Goal: Task Accomplishment & Management: Use online tool/utility

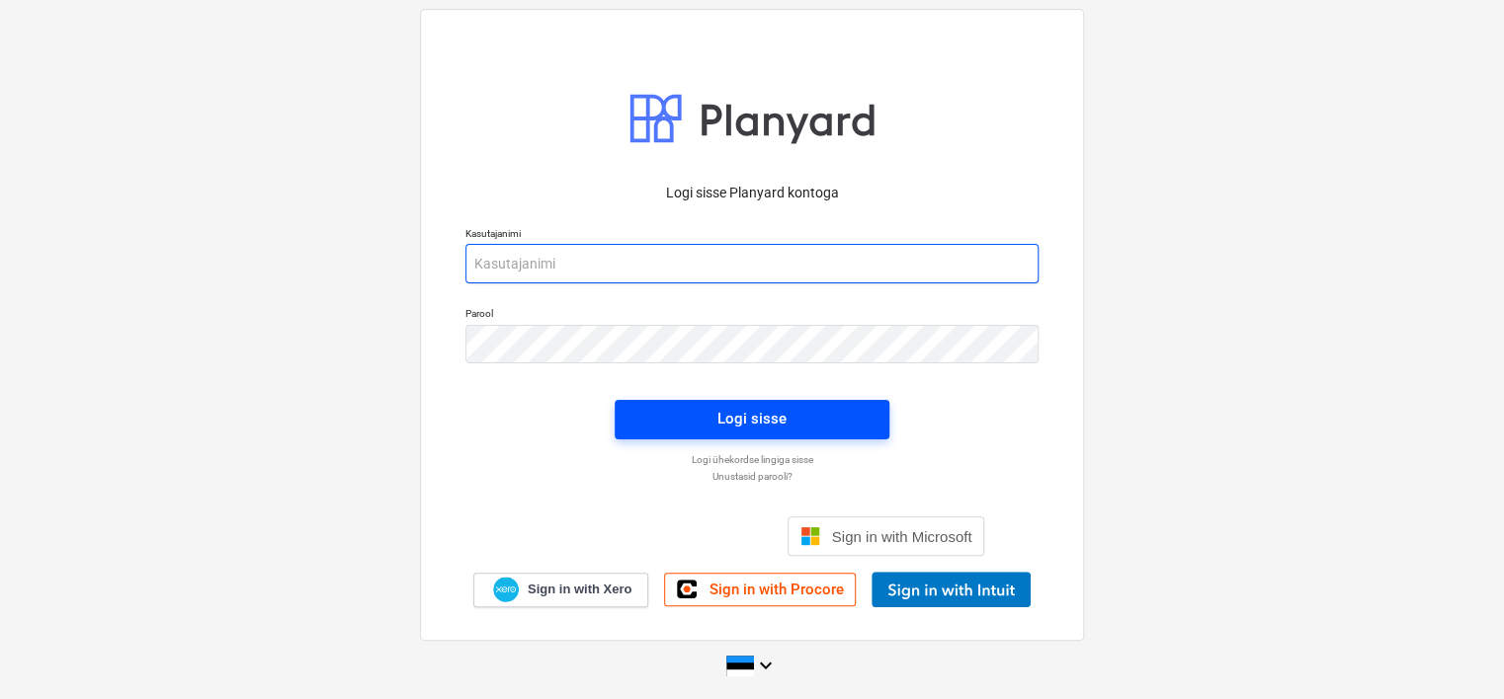
type input "[EMAIL_ADDRESS][DOMAIN_NAME]"
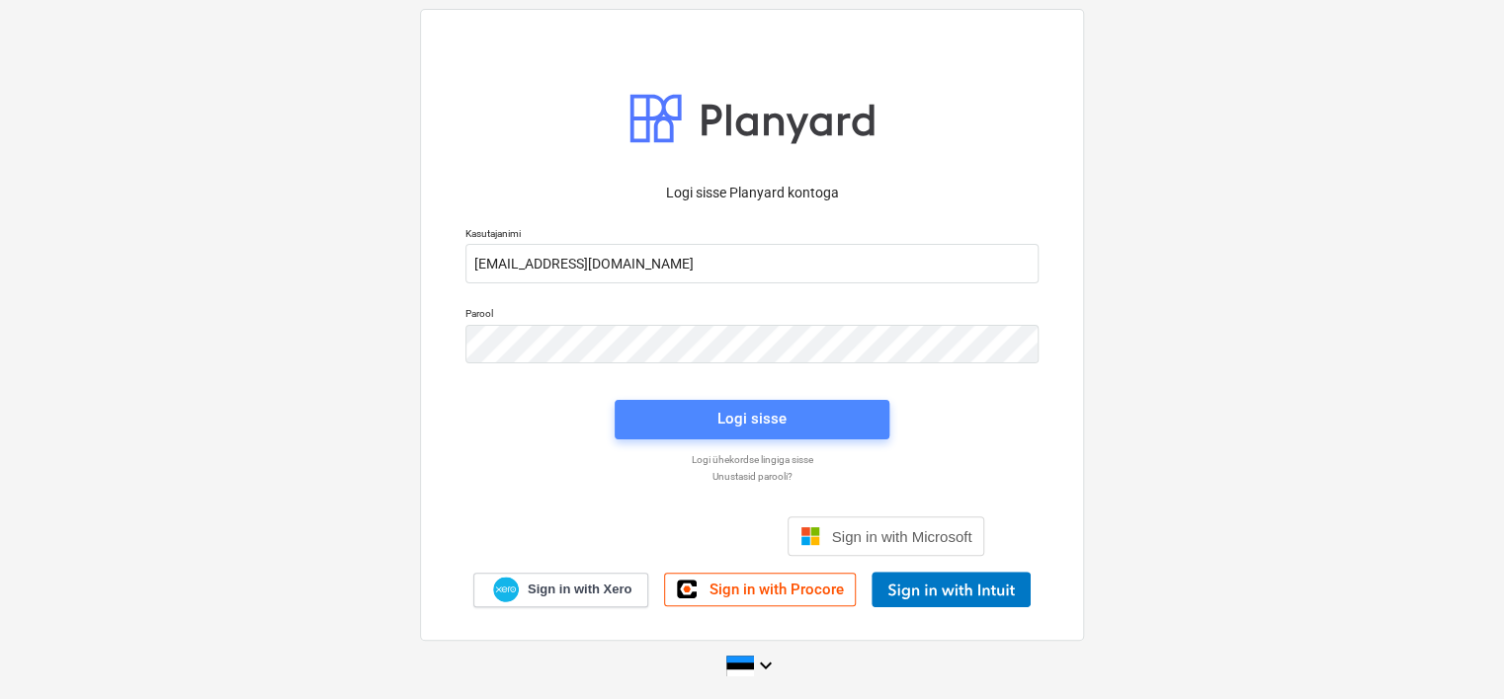
click at [775, 414] on div "Logi sisse" at bounding box center [751, 419] width 69 height 26
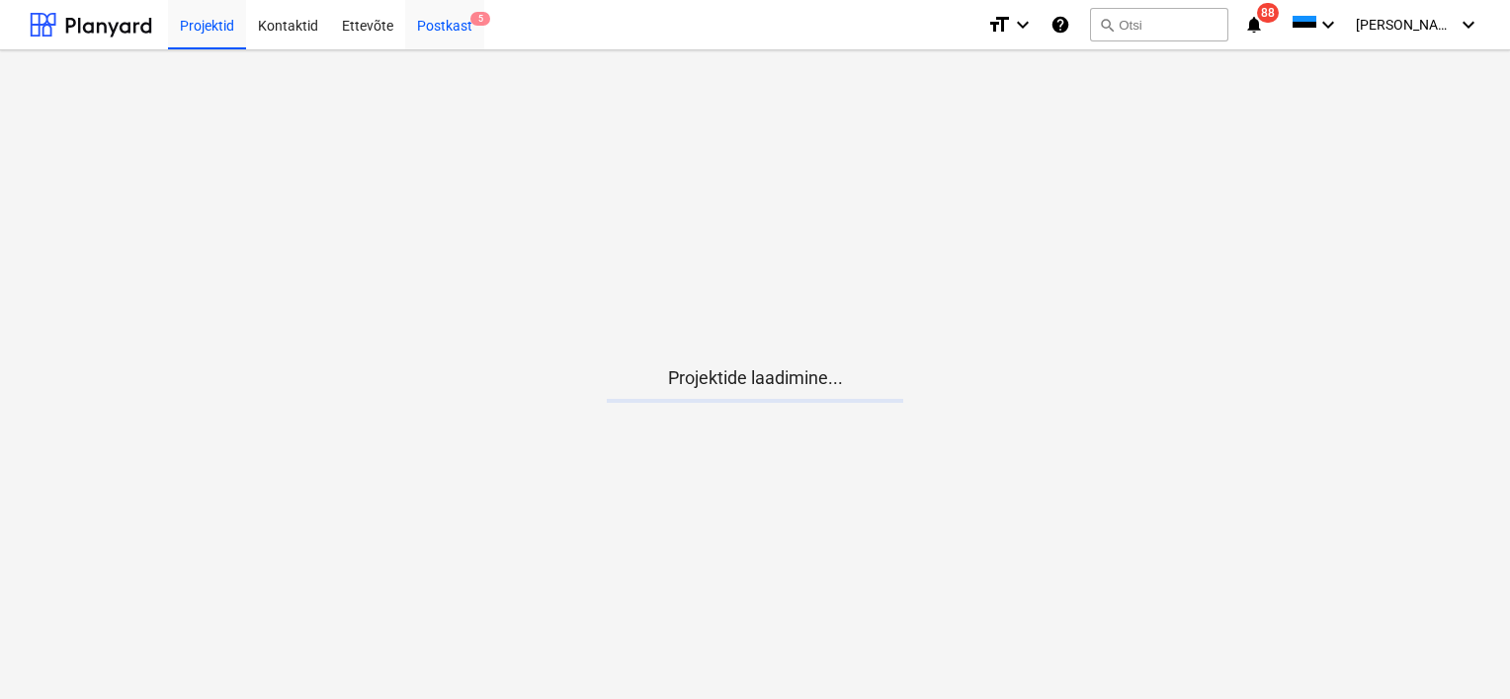
click at [445, 33] on div "Postkast 5" at bounding box center [444, 24] width 79 height 50
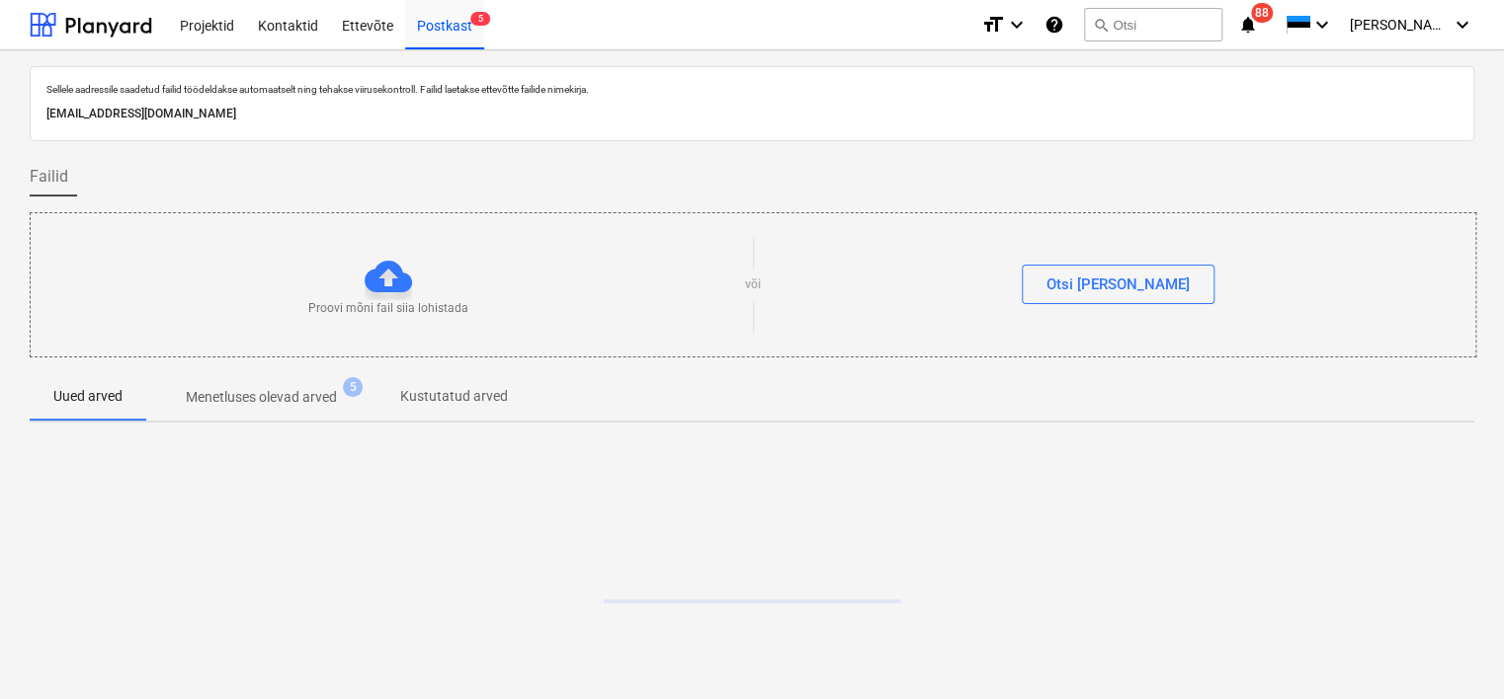
click at [279, 115] on p "[EMAIL_ADDRESS][DOMAIN_NAME]" at bounding box center [751, 114] width 1411 height 21
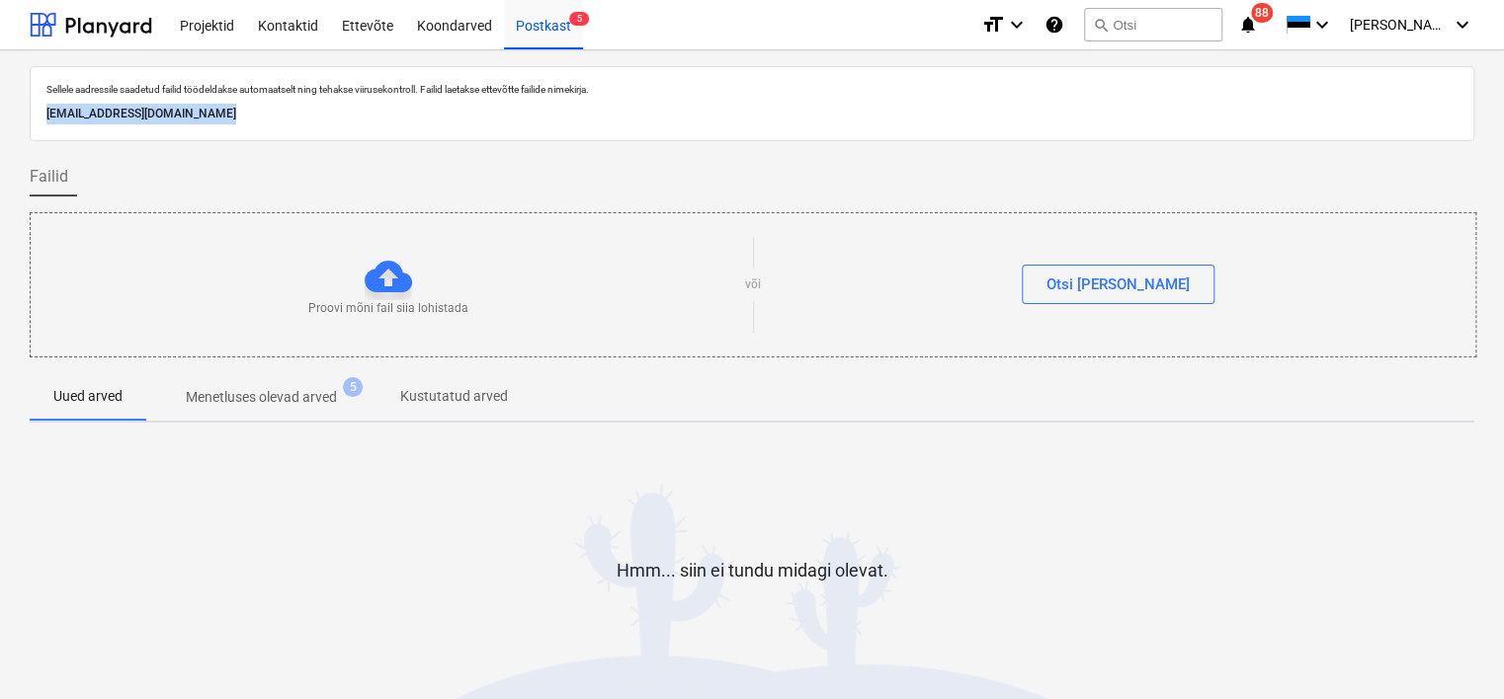
copy p "[EMAIL_ADDRESS][DOMAIN_NAME]"
click at [452, 26] on div "Koondarved" at bounding box center [454, 24] width 99 height 50
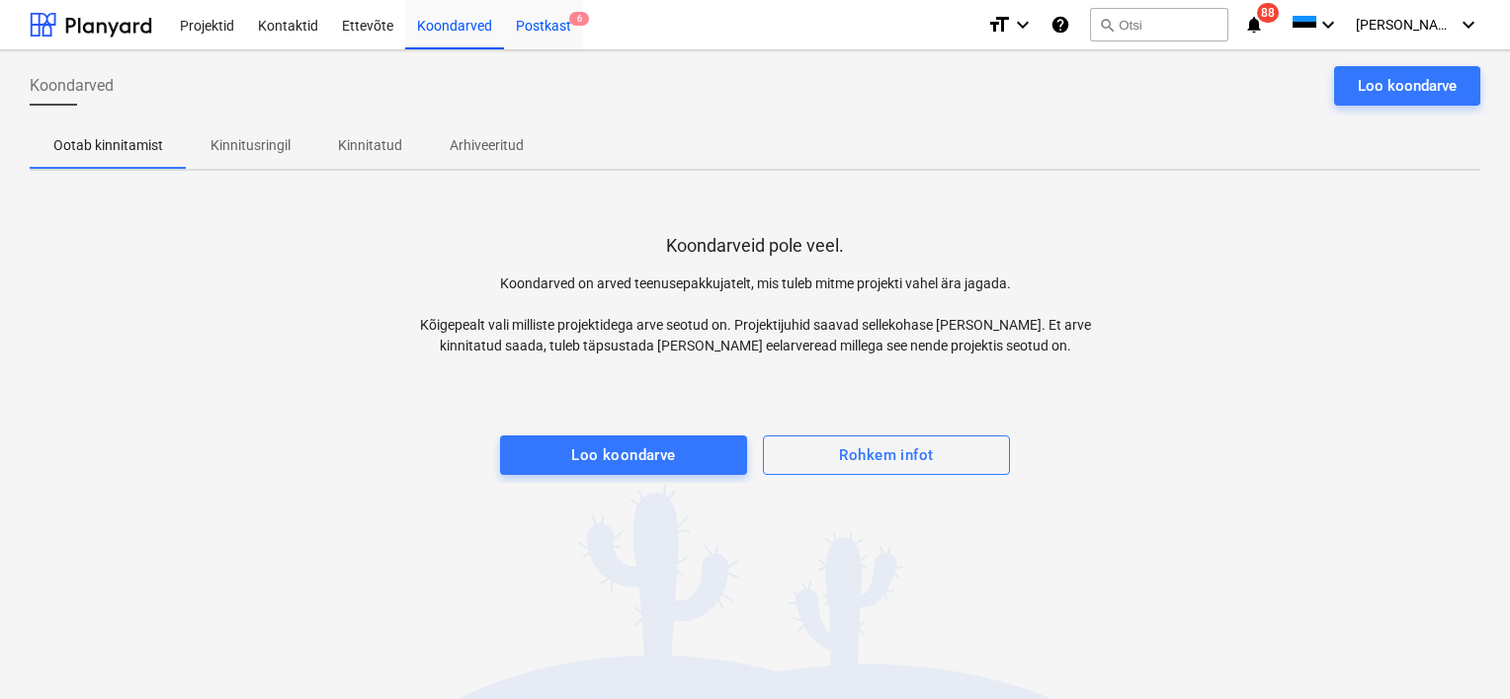
click at [548, 29] on div "Postkast 6" at bounding box center [543, 24] width 79 height 50
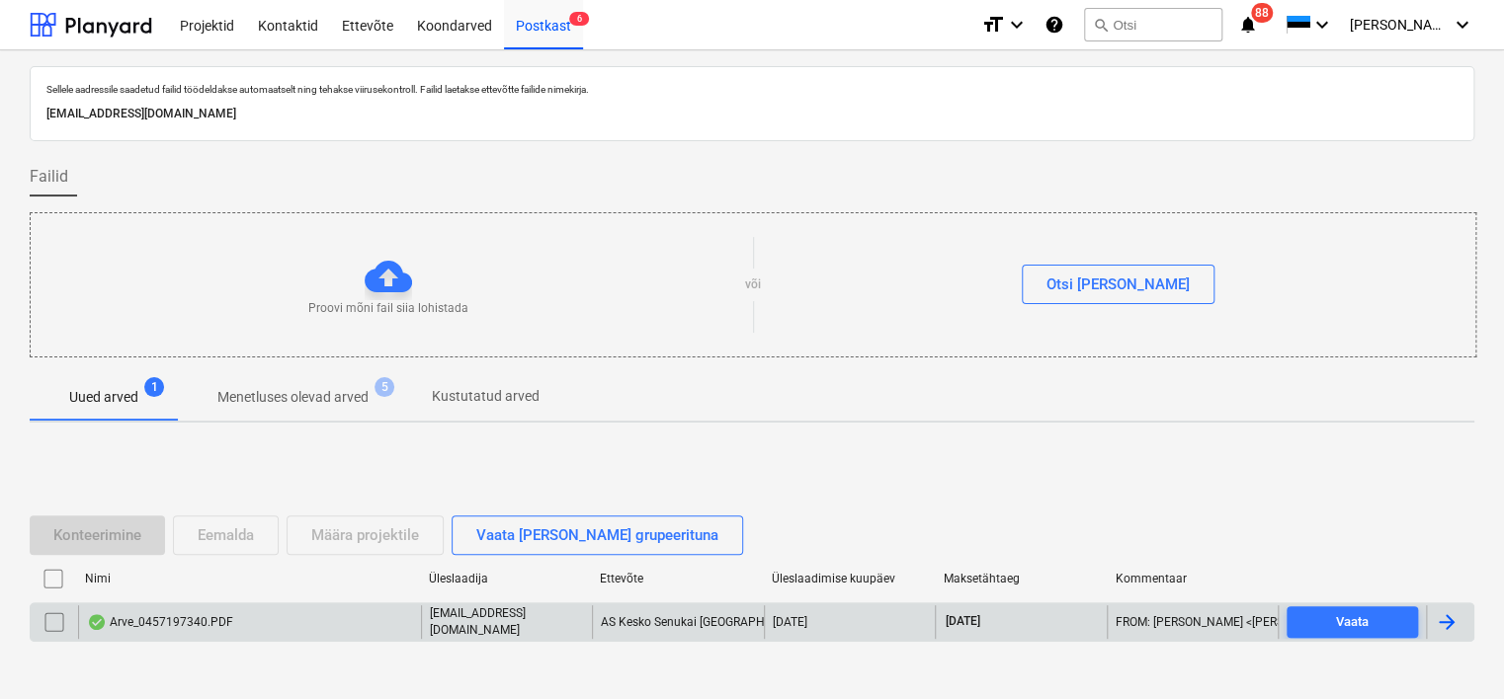
click at [269, 620] on div "Arve_0457197340.PDF" at bounding box center [249, 623] width 343 height 34
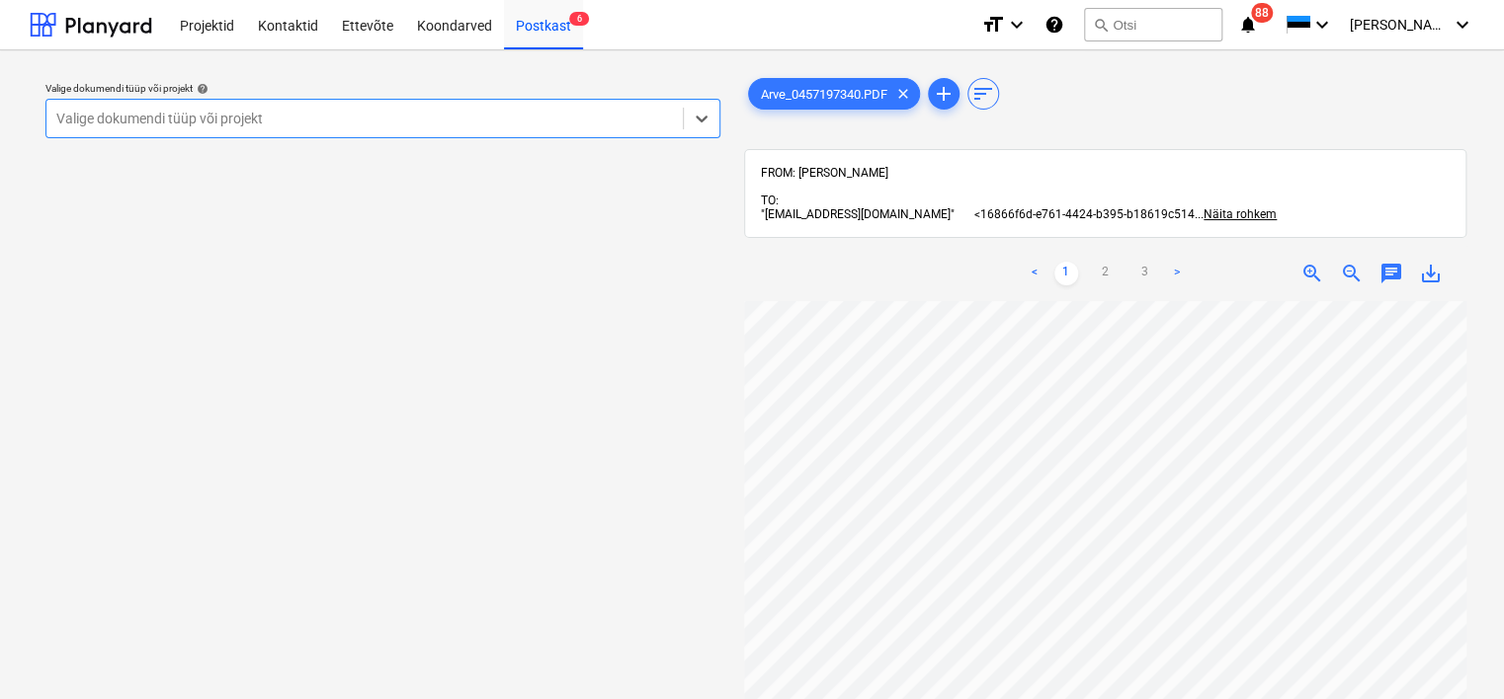
scroll to position [360, 0]
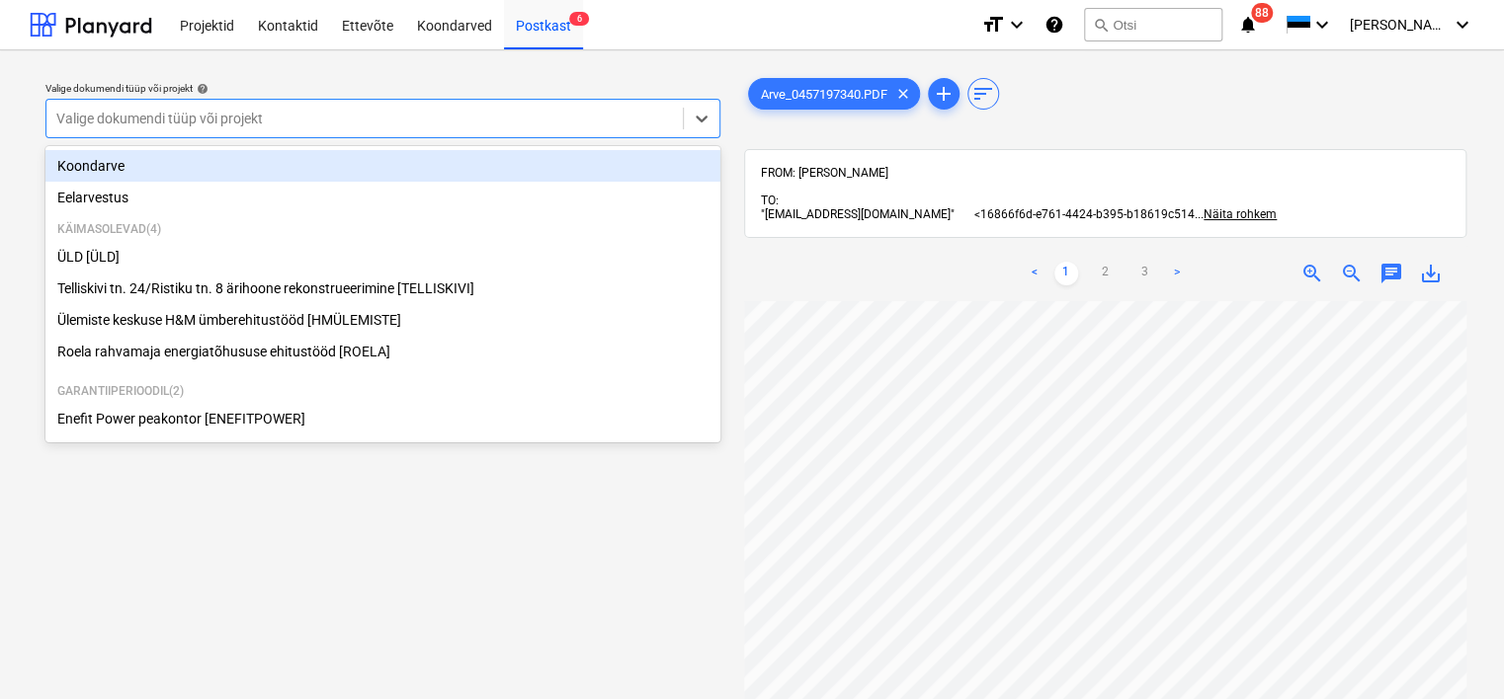
click at [371, 132] on div "Valige dokumendi tüüp või projekt" at bounding box center [364, 119] width 636 height 28
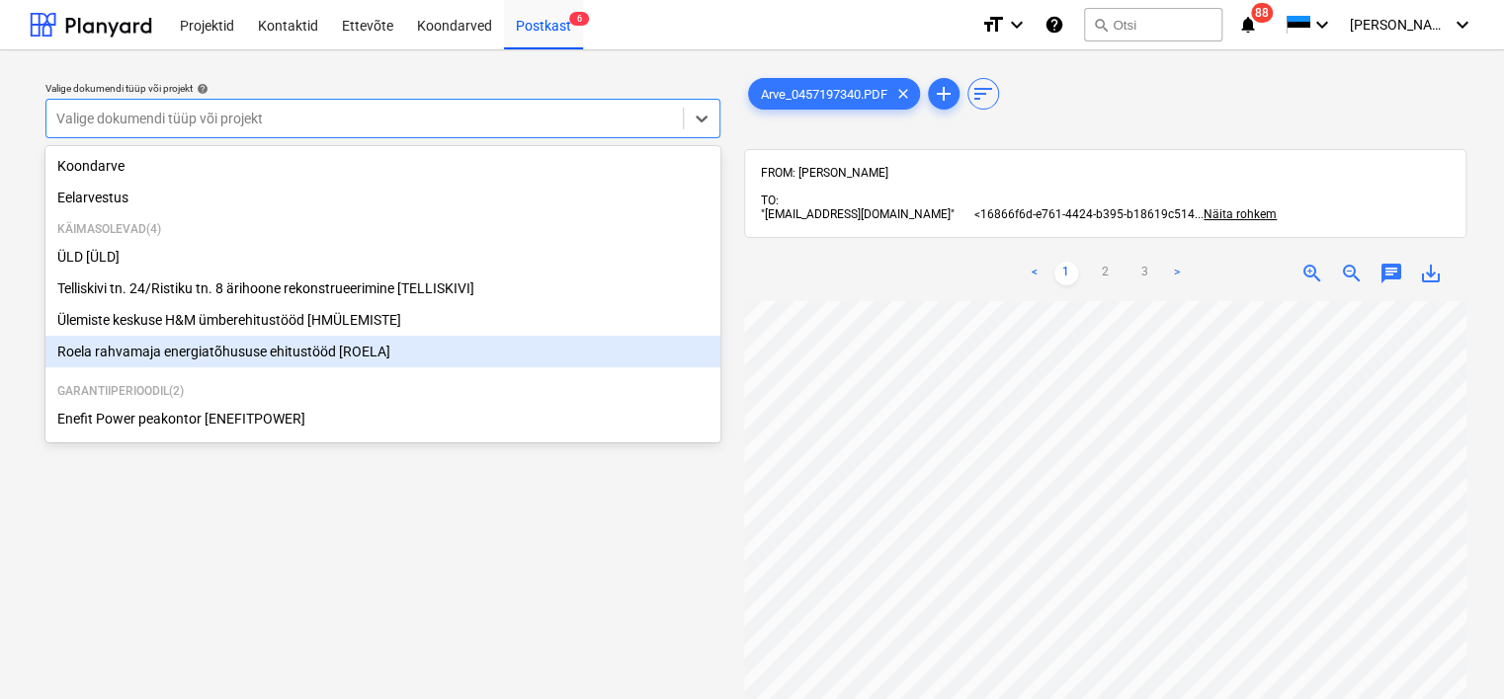
click at [289, 356] on div "Roela rahvamaja energiatõhususe ehitustööd [ROELA]" at bounding box center [382, 352] width 675 height 32
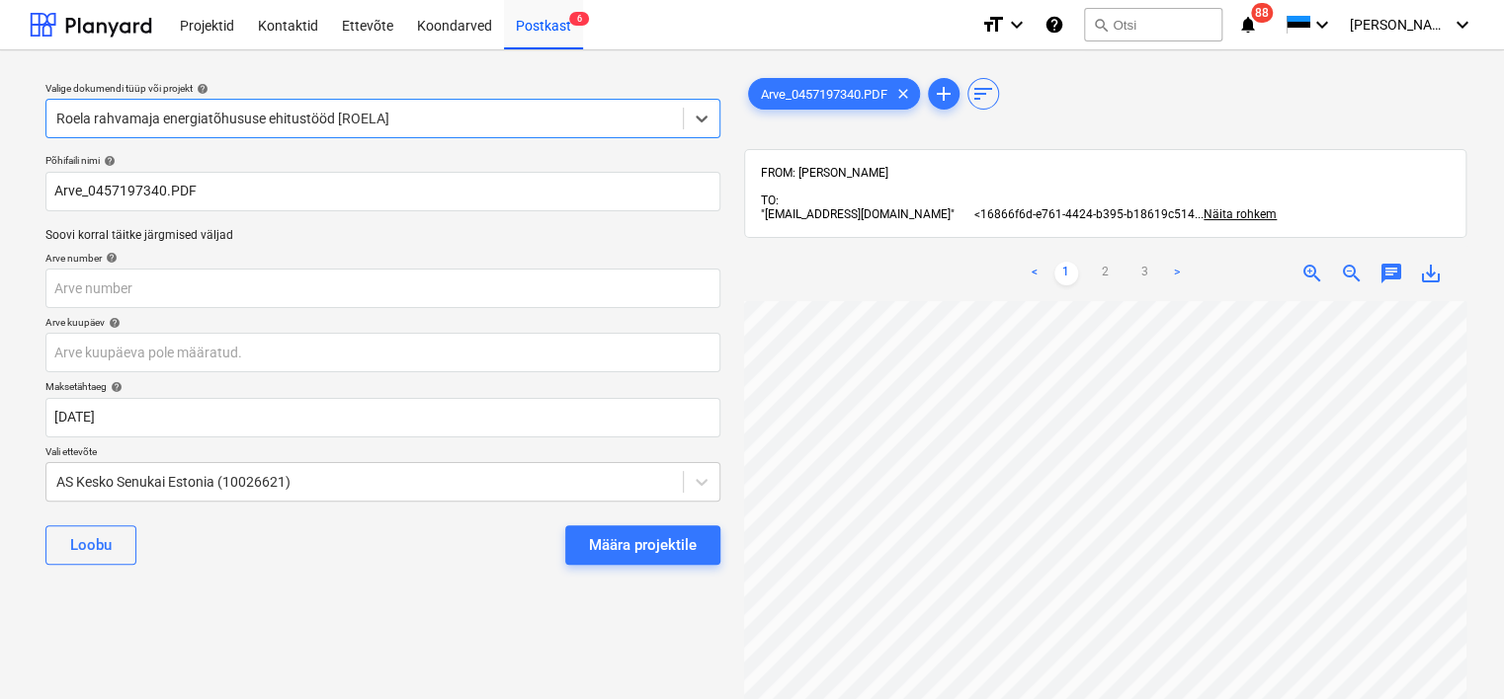
scroll to position [360, 0]
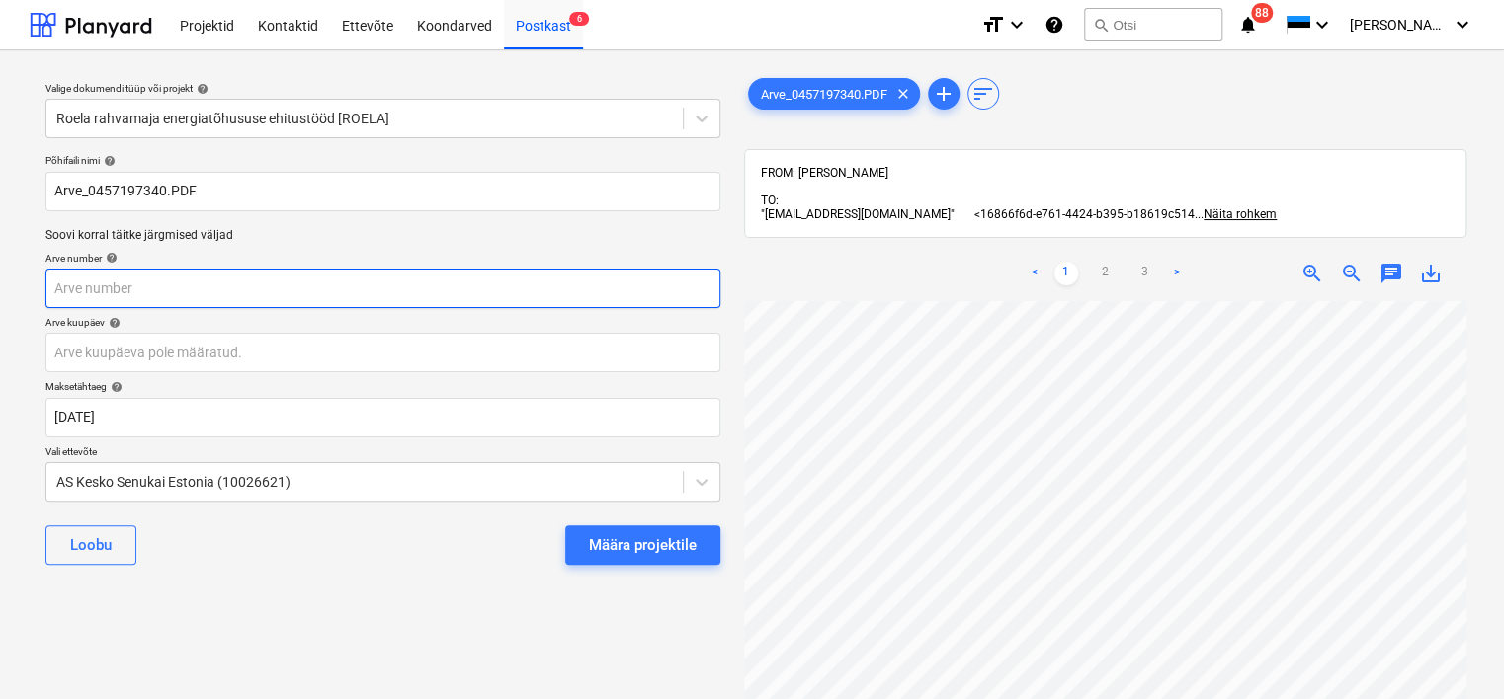
click at [262, 288] on input "text" at bounding box center [382, 289] width 675 height 40
type input "457197340"
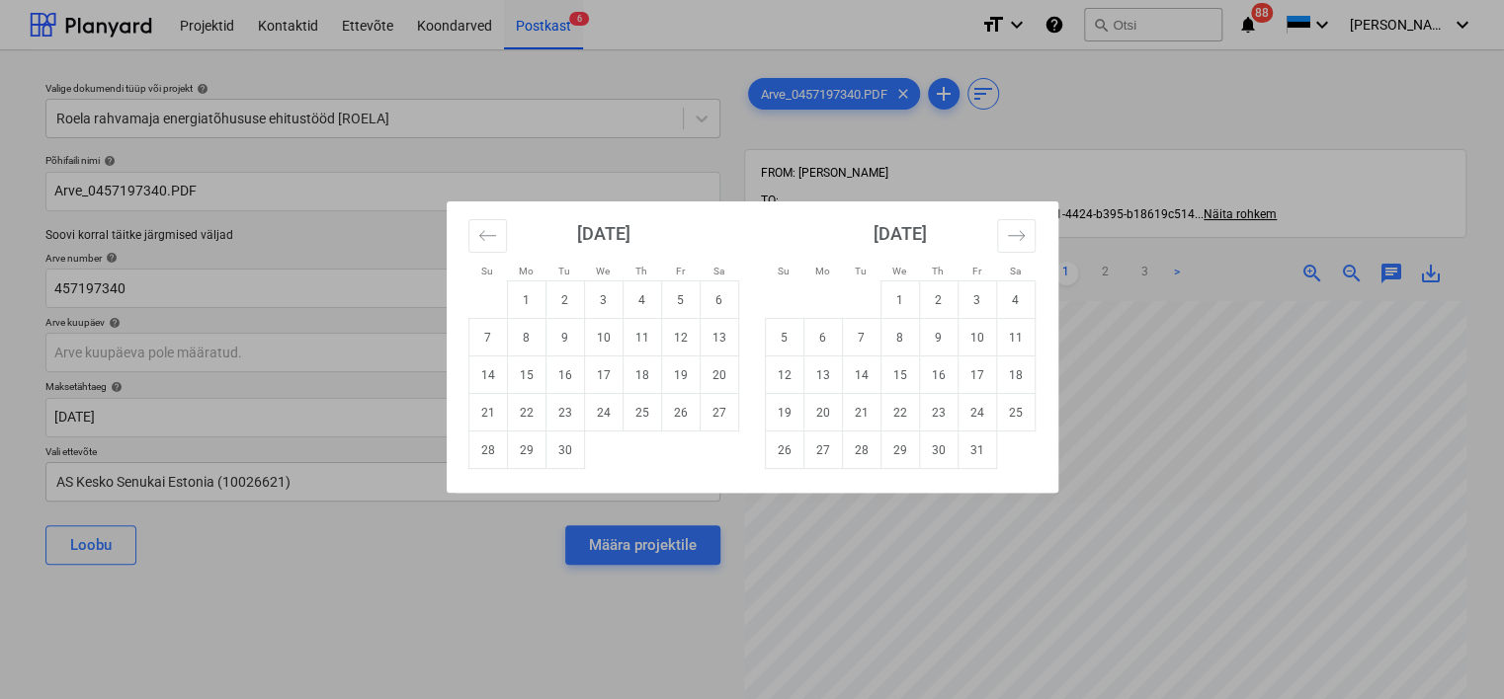
click at [280, 554] on div "Su Mo Tu We Th Fr Sa Su Mo Tu We Th Fr Sa [DATE] 1 2 3 4 5 6 7 8 9 10 11 12 13 …" at bounding box center [752, 349] width 1504 height 699
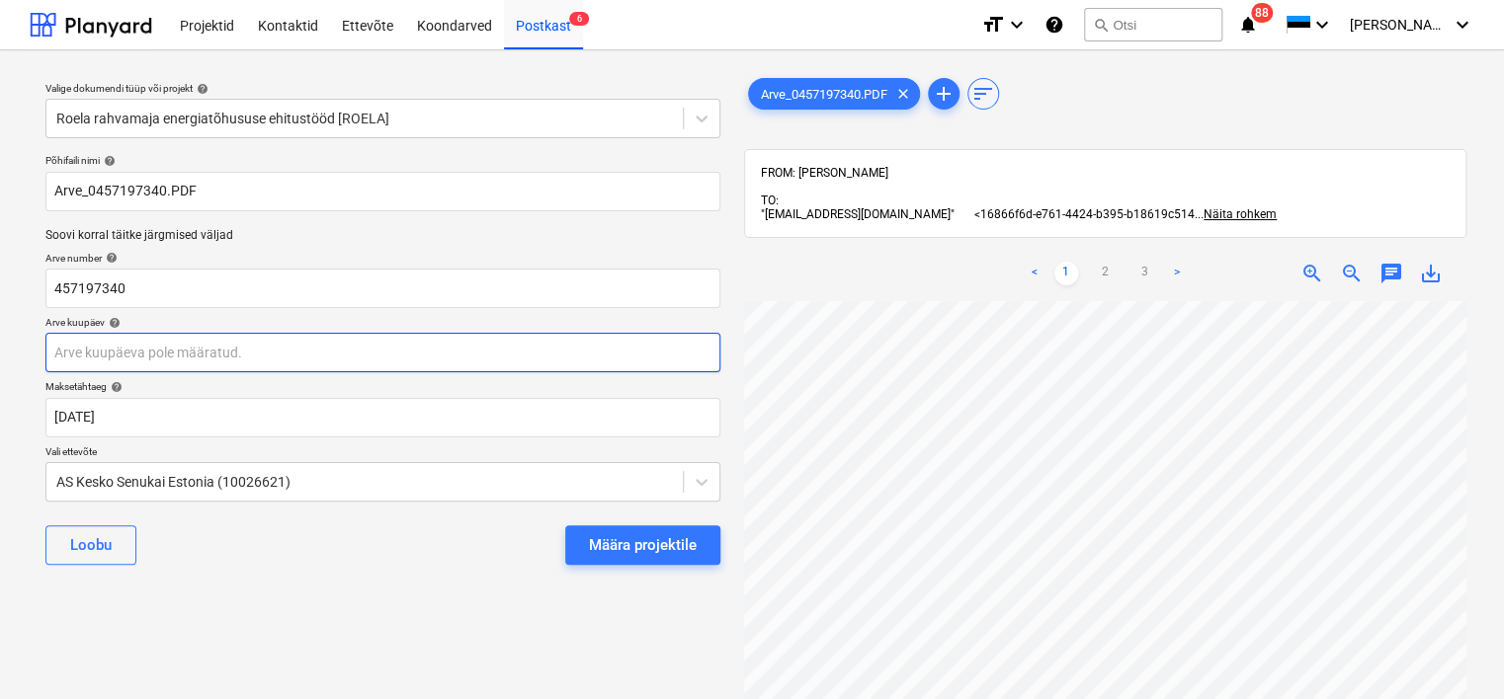
scroll to position [0, 130]
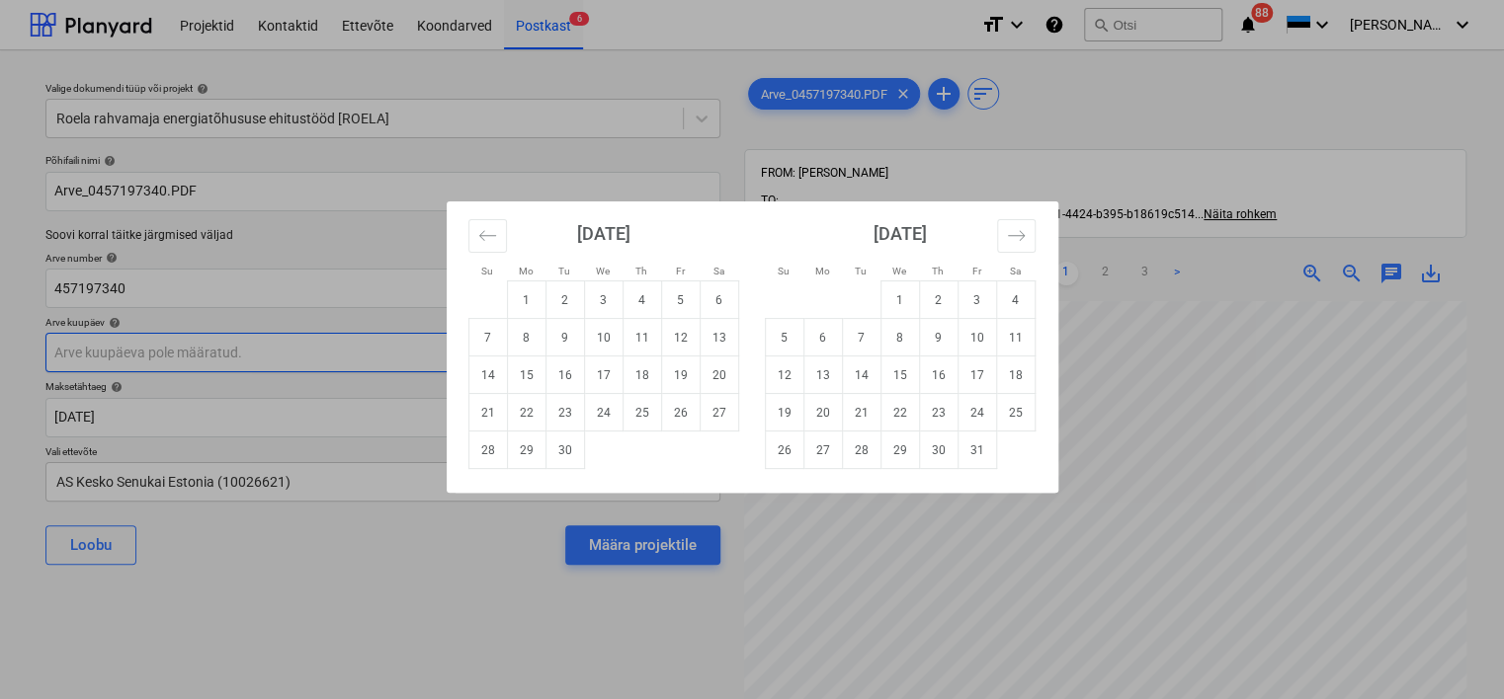
click at [173, 349] on body "Projektid Kontaktid Ettevõte Koondarved Postkast 6 format_size keyboard_arrow_d…" at bounding box center [752, 349] width 1504 height 699
click at [688, 292] on td "5" at bounding box center [680, 301] width 39 height 38
type input "[DATE]"
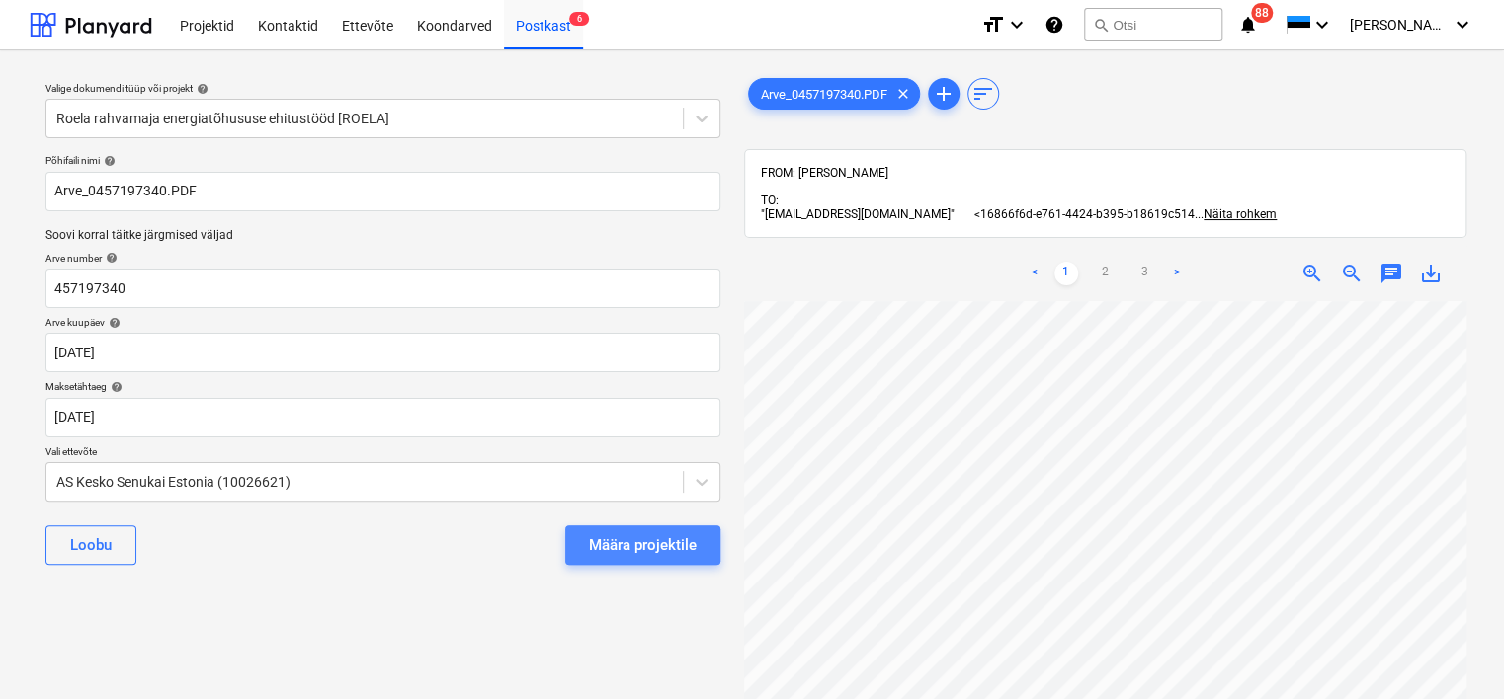
click at [650, 535] on div "Määra projektile" at bounding box center [643, 545] width 108 height 26
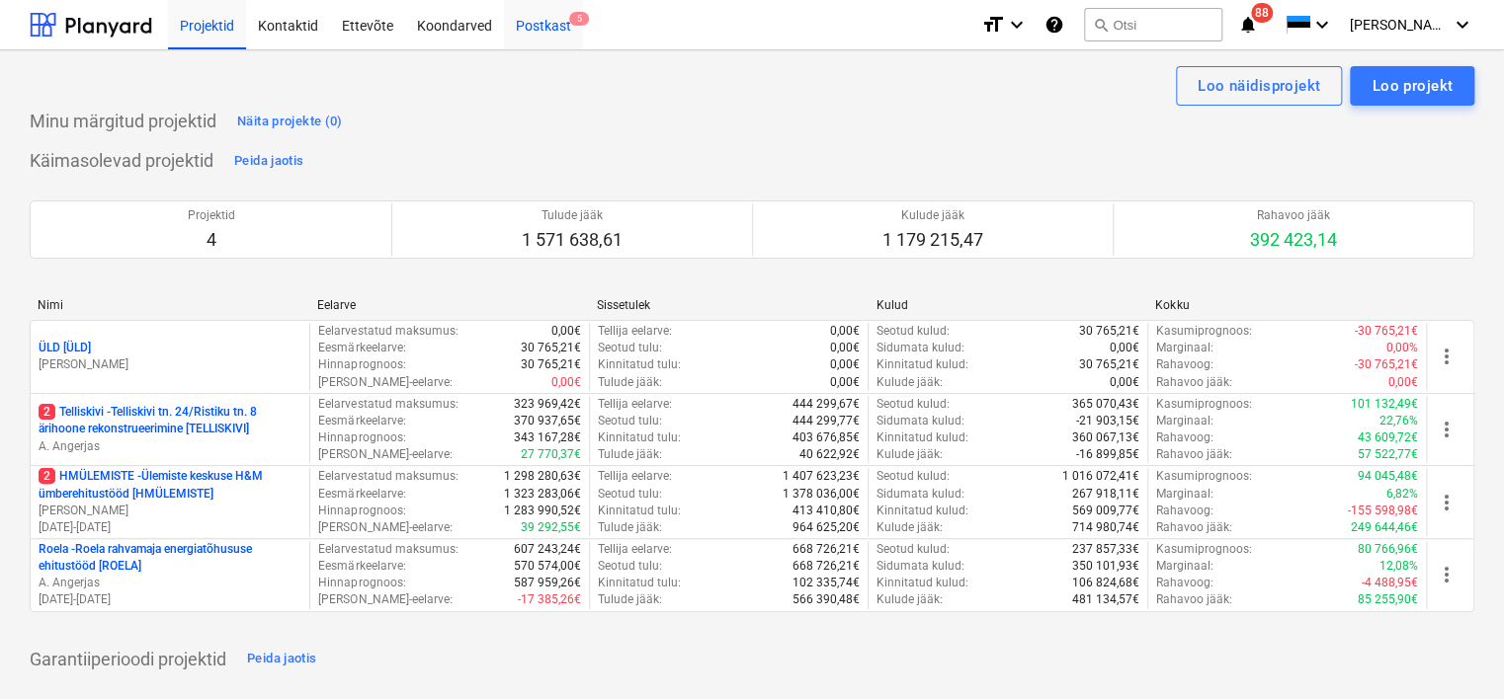
click at [545, 22] on div "Postkast 5" at bounding box center [543, 24] width 79 height 50
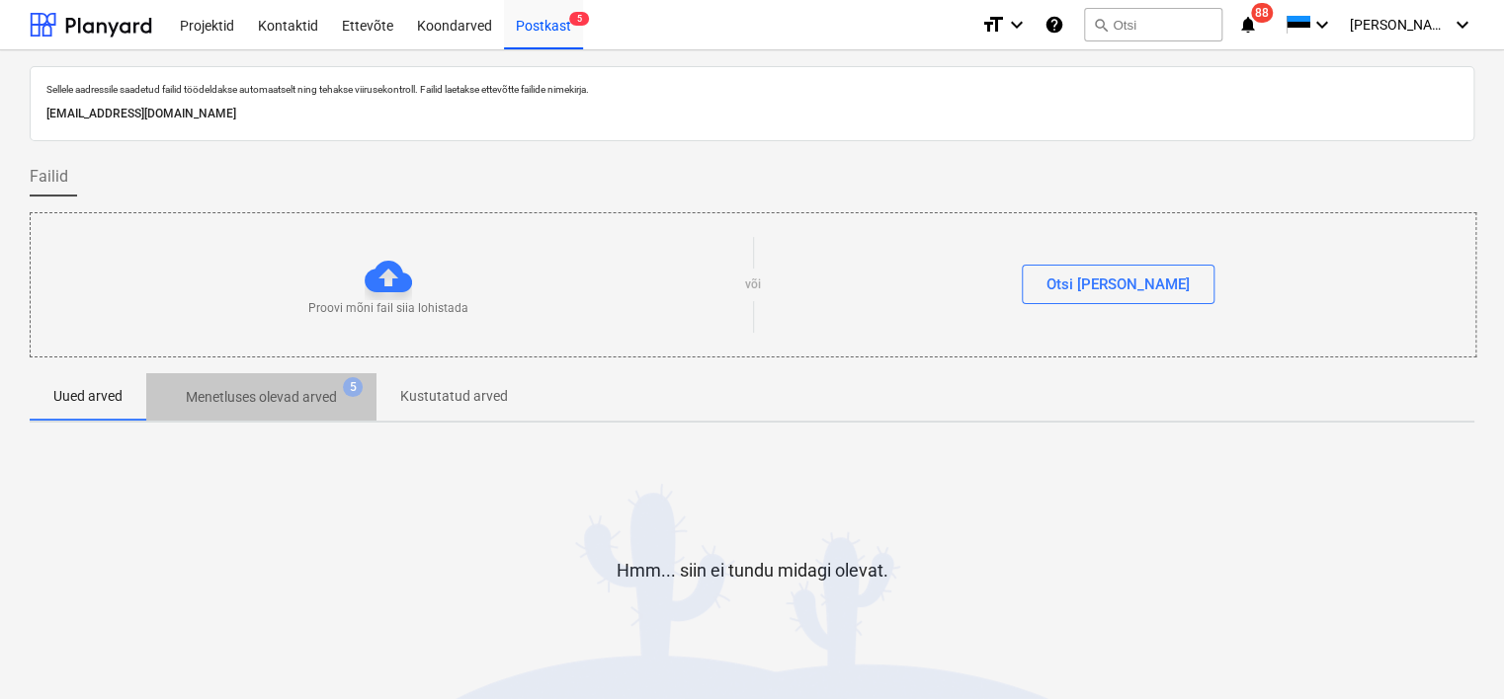
click at [277, 395] on p "Menetluses olevad arved" at bounding box center [261, 397] width 151 height 21
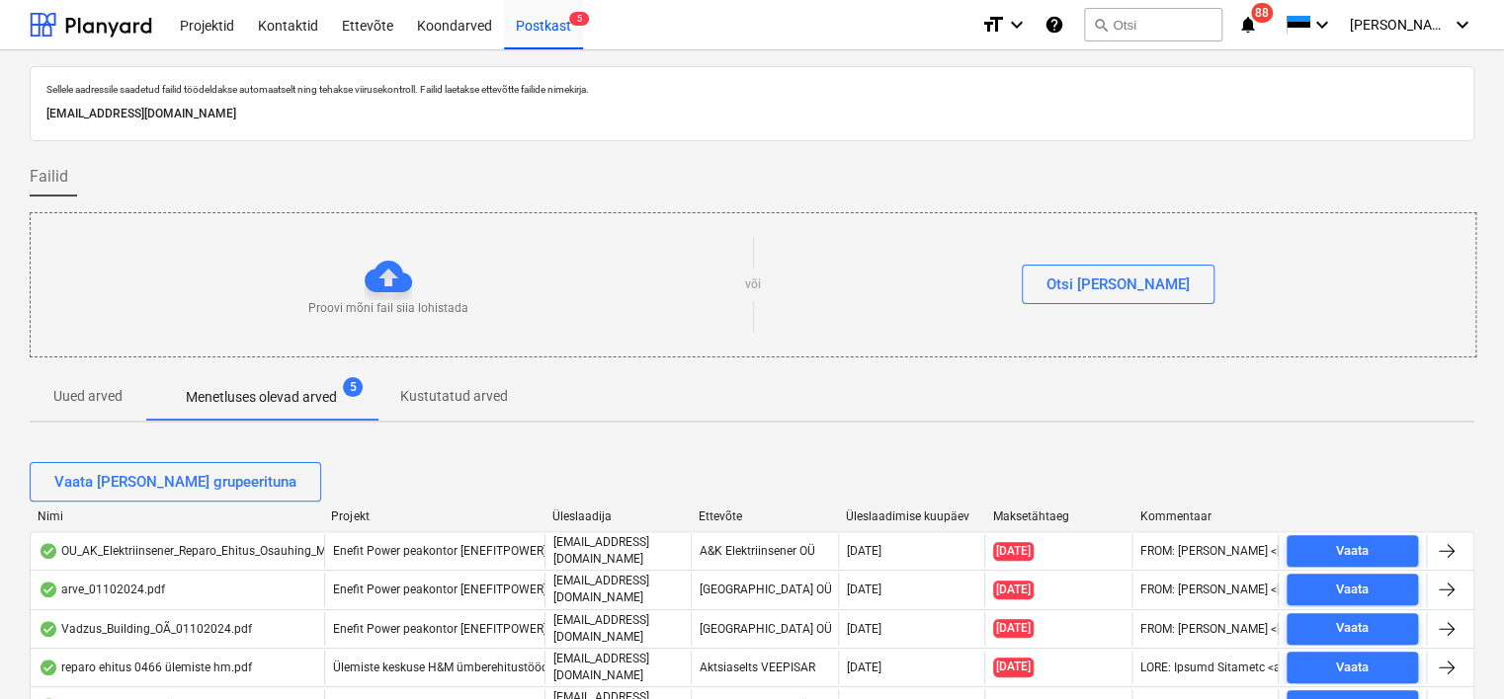
scroll to position [121, 0]
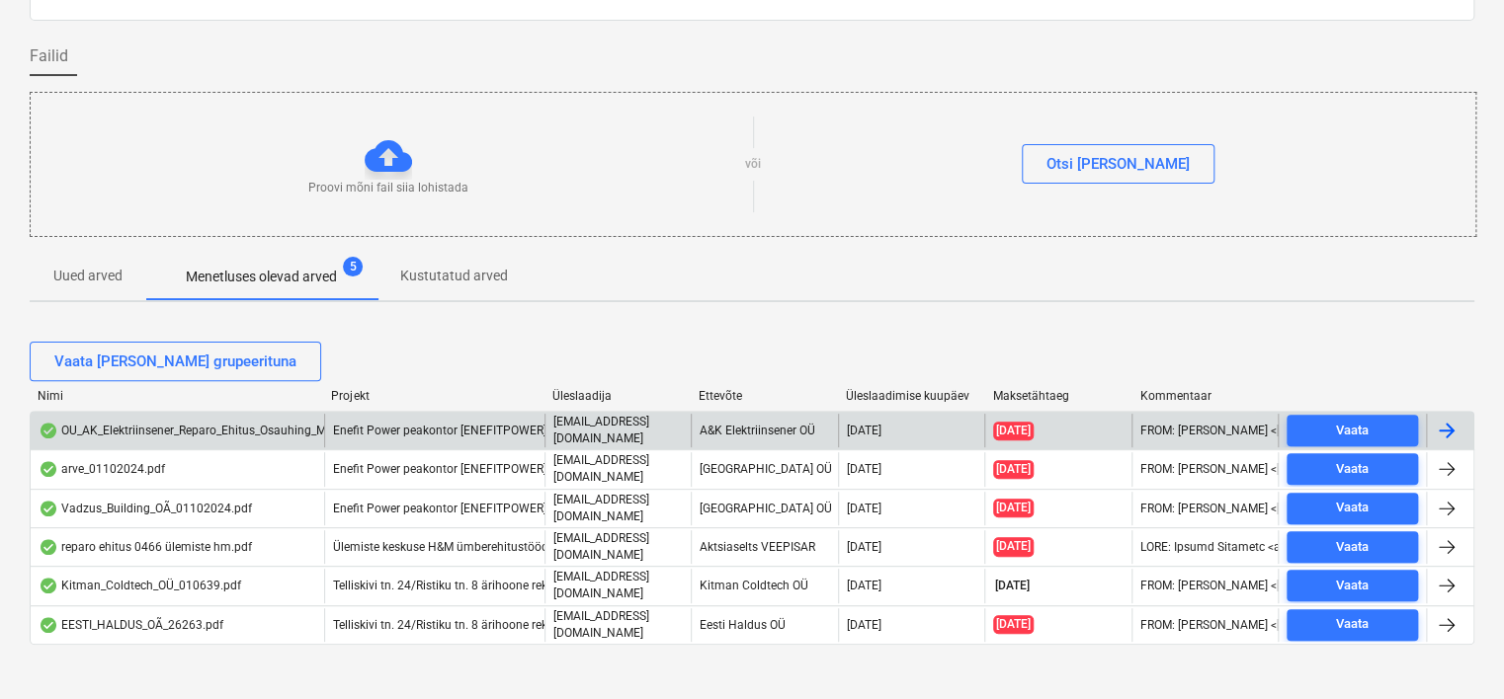
click at [237, 427] on div "OU_AK_Elektriinsener_Reparo_Ehitus_Osauhing_MA2500088.pdf" at bounding box center [221, 431] width 365 height 16
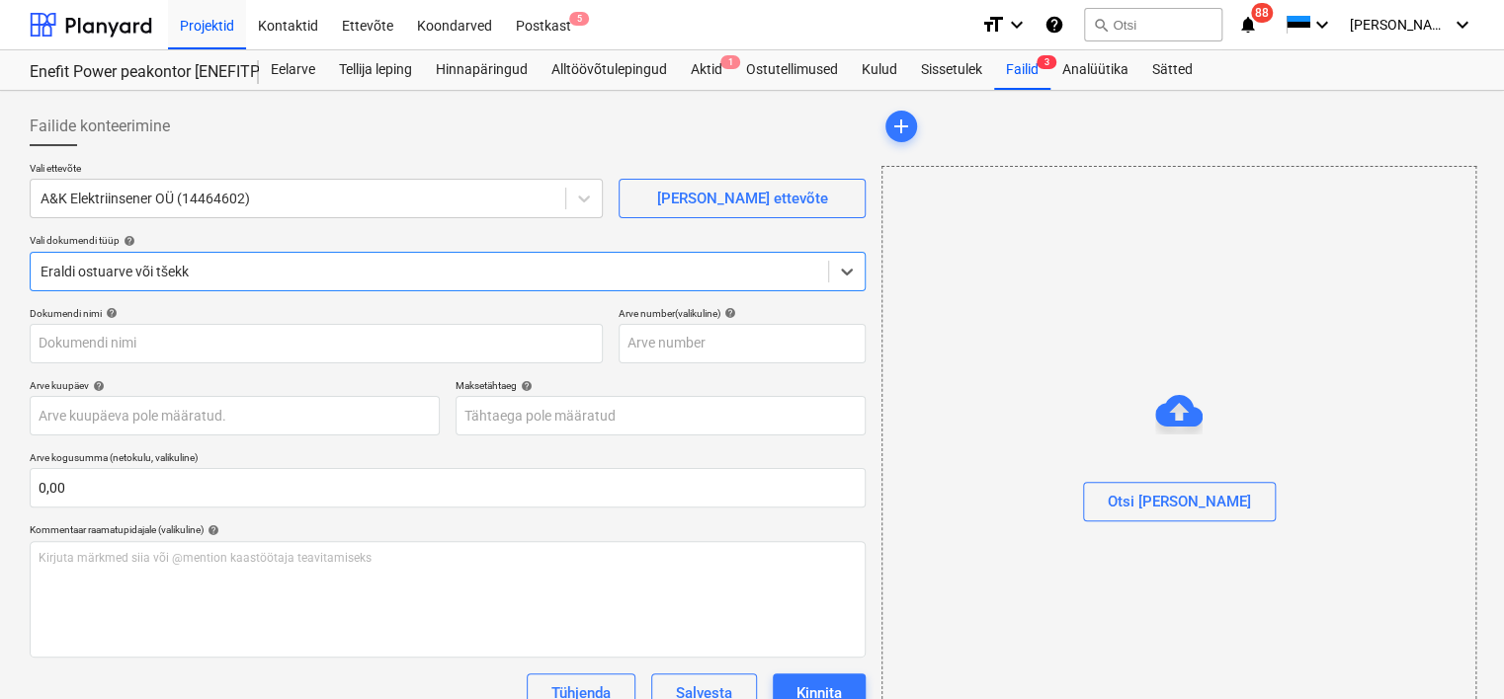
type input "EE100751217"
type input "04 Jul 2025"
type input "18 Jul 2025"
